Goal: Transaction & Acquisition: Purchase product/service

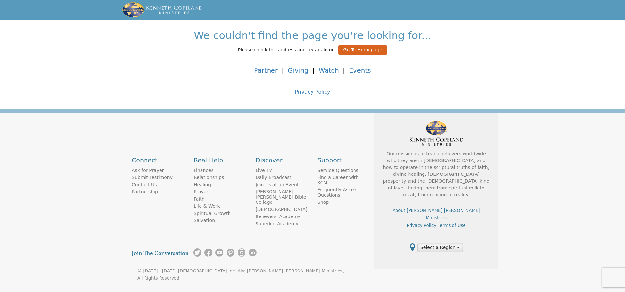
click at [359, 50] on button "Go To Homepage" at bounding box center [362, 50] width 49 height 10
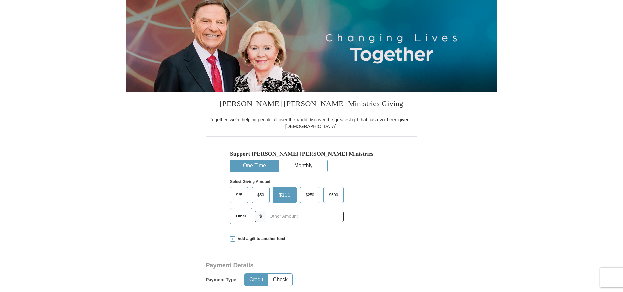
scroll to position [72, 0]
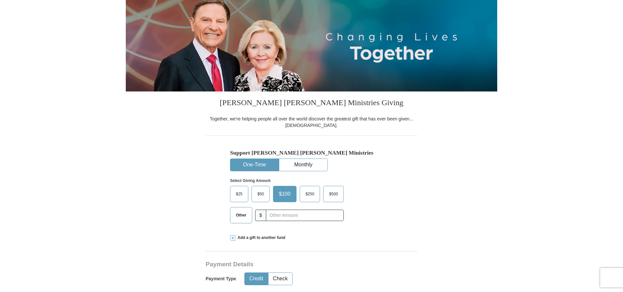
click at [268, 165] on button "One-Time" at bounding box center [254, 165] width 48 height 12
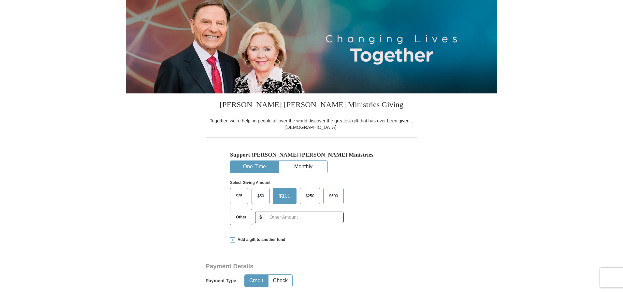
scroll to position [70, 0]
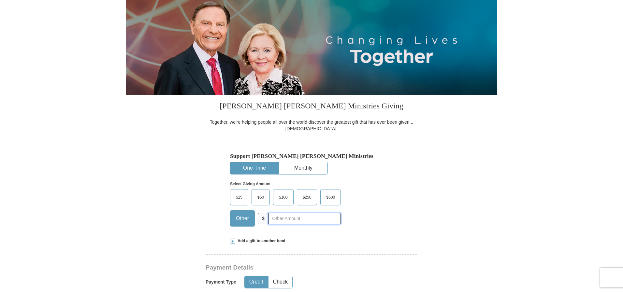
click at [268, 218] on input "text" at bounding box center [304, 218] width 72 height 11
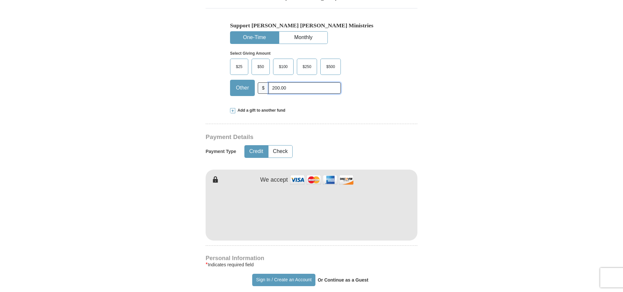
scroll to position [198, 0]
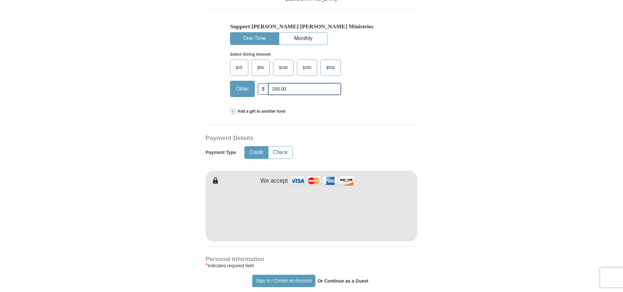
type input "200.00"
click at [282, 150] on button "Check" at bounding box center [280, 153] width 24 height 12
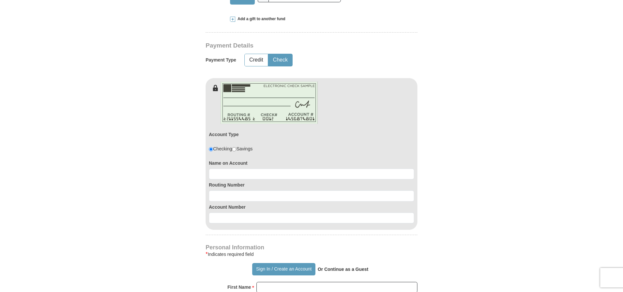
scroll to position [291, 0]
click at [210, 147] on input "radio" at bounding box center [211, 148] width 4 height 4
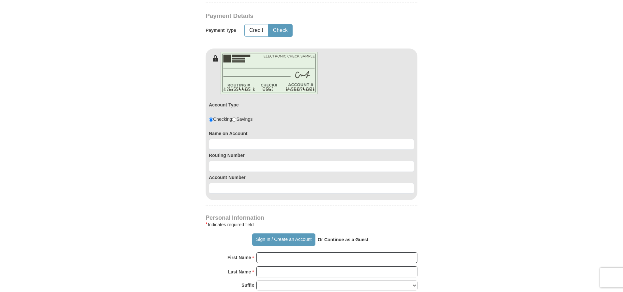
scroll to position [318, 0]
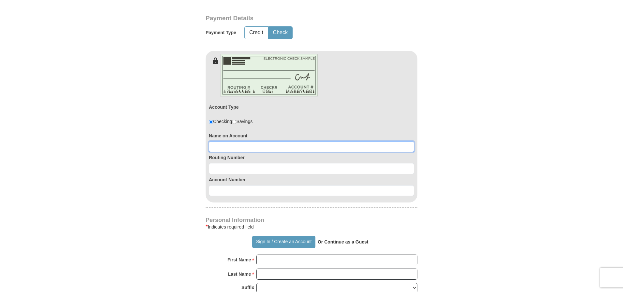
click at [221, 144] on input at bounding box center [311, 146] width 205 height 11
type input "[PERSON_NAME]"
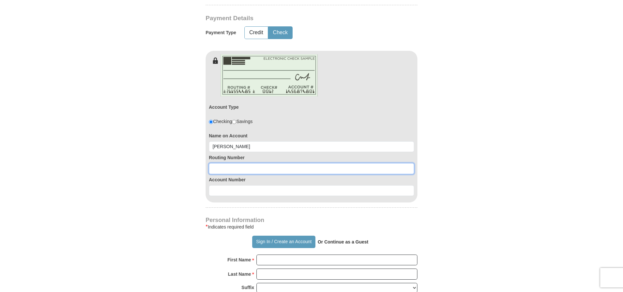
click at [219, 170] on input at bounding box center [311, 168] width 205 height 11
type input "231388261"
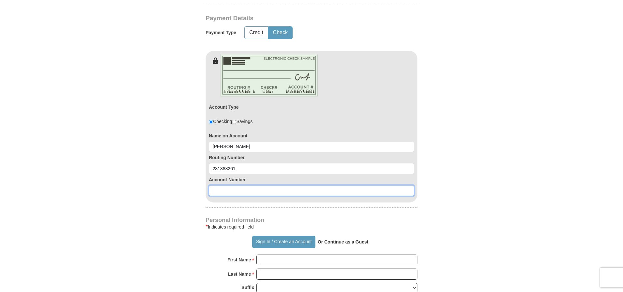
drag, startPoint x: 230, startPoint y: 192, endPoint x: 225, endPoint y: 189, distance: 6.0
click at [230, 191] on input at bounding box center [311, 190] width 205 height 11
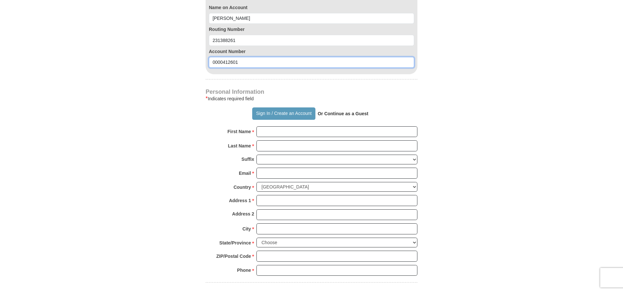
scroll to position [455, 0]
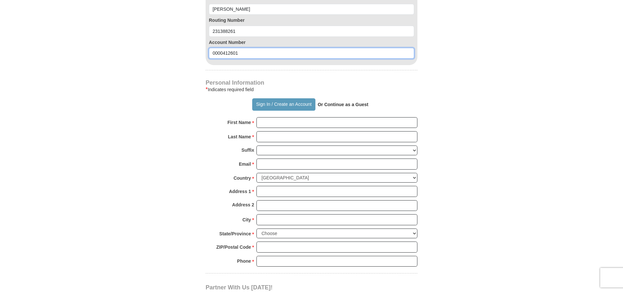
type input "0000412601"
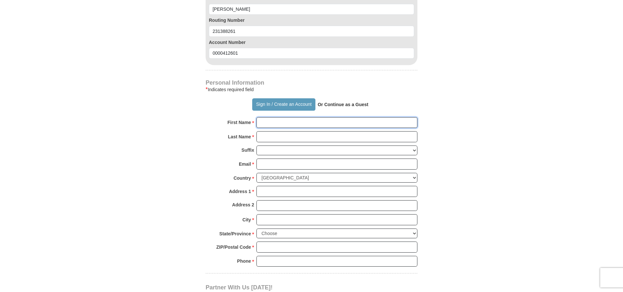
click at [287, 122] on input "First Name *" at bounding box center [336, 122] width 161 height 11
type input "[PERSON_NAME]"
click at [270, 136] on input "Last Name *" at bounding box center [336, 136] width 161 height 11
type input "[PERSON_NAME]"
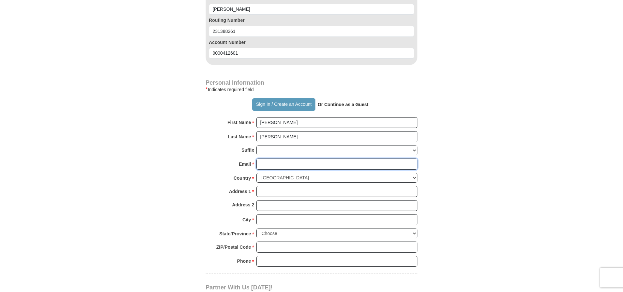
click at [274, 164] on input "Email *" at bounding box center [336, 164] width 161 height 11
type input "[EMAIL_ADDRESS][DOMAIN_NAME]"
click at [415, 177] on select "[GEOGRAPHIC_DATA] [GEOGRAPHIC_DATA] [GEOGRAPHIC_DATA] [GEOGRAPHIC_DATA] [GEOGRA…" at bounding box center [336, 178] width 161 height 10
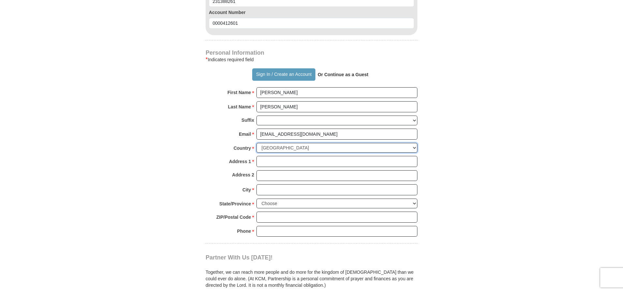
scroll to position [489, 0]
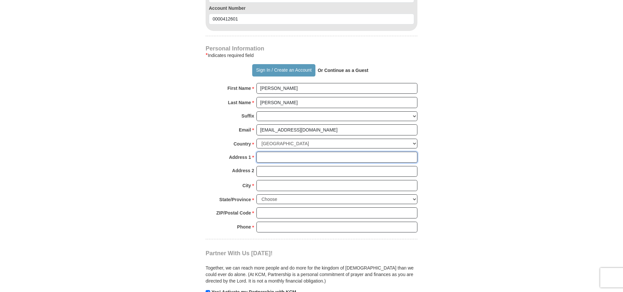
click at [334, 156] on input "Address 1 *" at bounding box center [336, 157] width 161 height 11
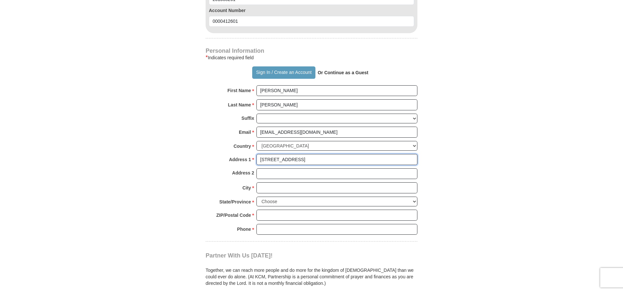
type input "[STREET_ADDRESS]"
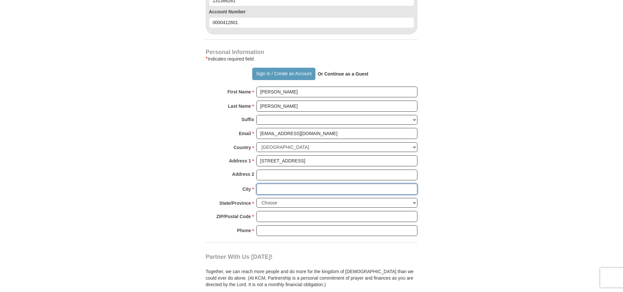
click at [387, 188] on input "City *" at bounding box center [336, 189] width 161 height 11
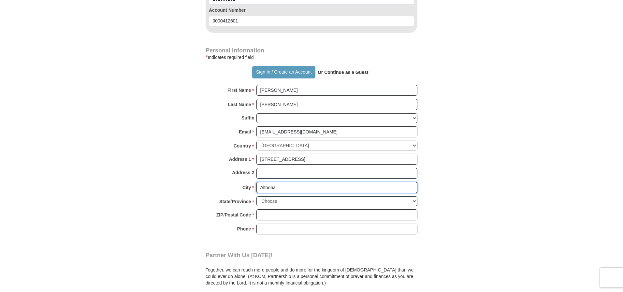
type input "Altoona"
click at [415, 200] on select "Choose [US_STATE] [US_STATE] [US_STATE] [US_STATE] [US_STATE] Armed Forces Amer…" at bounding box center [336, 201] width 161 height 10
select select "PA"
click at [378, 211] on input "ZIP/Postal Code *" at bounding box center [336, 214] width 161 height 11
type input "16601"
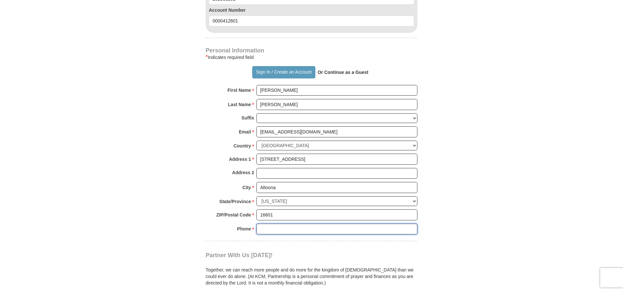
click at [332, 228] on input "Phone * *" at bounding box center [336, 229] width 161 height 11
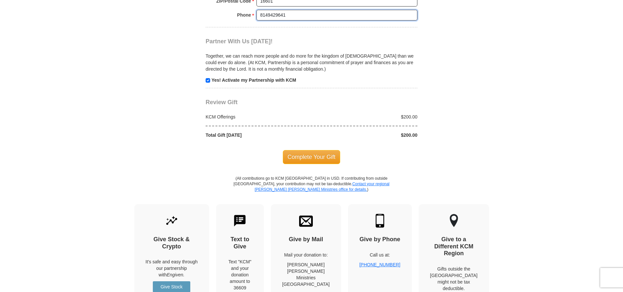
scroll to position [703, 0]
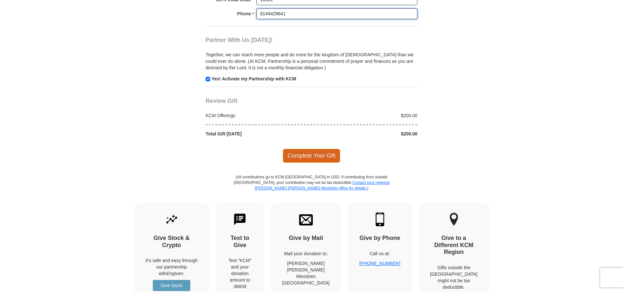
type input "8149429641"
click at [327, 156] on span "Complete Your Gift" at bounding box center [312, 156] width 58 height 14
